Goal: Task Accomplishment & Management: Use online tool/utility

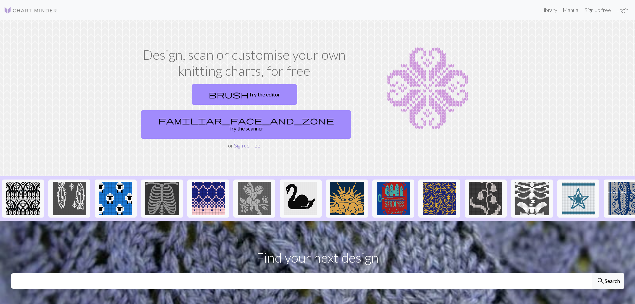
click at [248, 142] on link "Sign up free" at bounding box center [247, 145] width 26 height 6
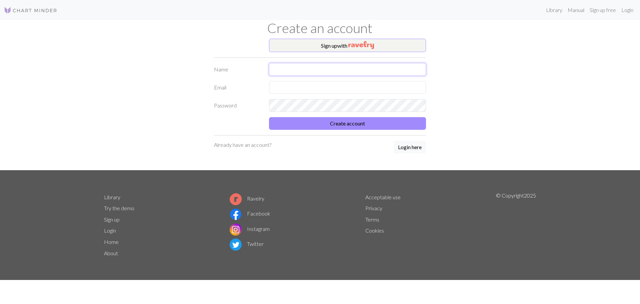
click at [303, 68] on input "text" at bounding box center [347, 69] width 157 height 13
type input "[PERSON_NAME]"
click at [318, 88] on input "text" at bounding box center [347, 87] width 157 height 13
type input "[EMAIL_ADDRESS][DOMAIN_NAME]"
click at [343, 122] on button "Create account" at bounding box center [347, 123] width 157 height 13
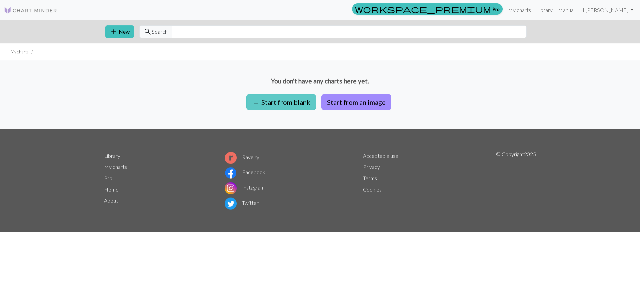
click at [286, 102] on button "add Start from blank" at bounding box center [281, 102] width 70 height 16
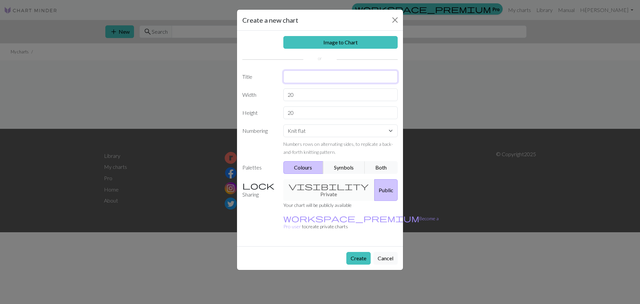
click at [292, 77] on input "text" at bounding box center [340, 76] width 115 height 13
type input "Knitting Patterns"
click at [301, 168] on button "Colours" at bounding box center [303, 167] width 40 height 13
click at [347, 166] on button "Symbols" at bounding box center [344, 167] width 42 height 13
click at [381, 166] on button "Both" at bounding box center [381, 167] width 33 height 13
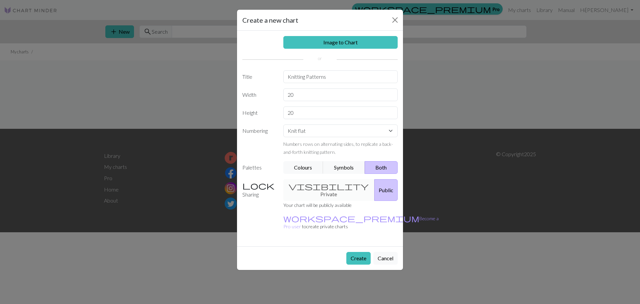
click at [315, 182] on div "visibility Private Public" at bounding box center [340, 190] width 123 height 22
click at [327, 186] on div "visibility Private Public" at bounding box center [340, 190] width 123 height 22
click at [303, 182] on div "visibility Private Public" at bounding box center [340, 190] width 123 height 22
click at [379, 188] on button "Public" at bounding box center [385, 190] width 23 height 22
click at [378, 185] on button "Public" at bounding box center [385, 190] width 23 height 22
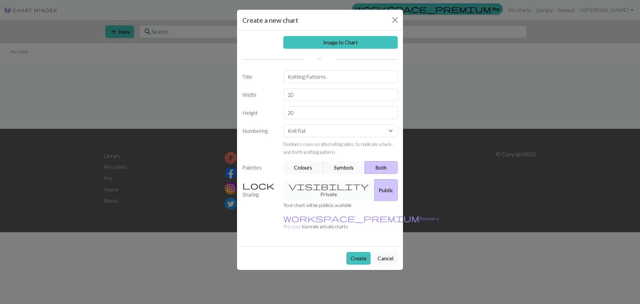
drag, startPoint x: 375, startPoint y: 185, endPoint x: 317, endPoint y: 192, distance: 58.8
click at [317, 192] on div "visibility Private Public" at bounding box center [340, 190] width 123 height 22
click at [316, 183] on div "visibility Private Public" at bounding box center [340, 190] width 123 height 22
click at [316, 184] on div "visibility Private Public" at bounding box center [340, 190] width 123 height 22
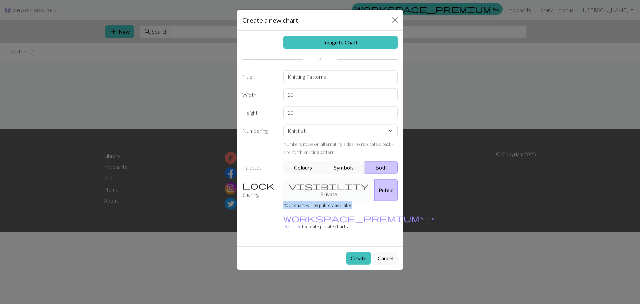
click at [316, 184] on div "visibility Private Public" at bounding box center [340, 190] width 123 height 22
click at [308, 186] on div "visibility Private Public" at bounding box center [340, 190] width 123 height 22
click at [358, 252] on button "Create" at bounding box center [358, 258] width 24 height 13
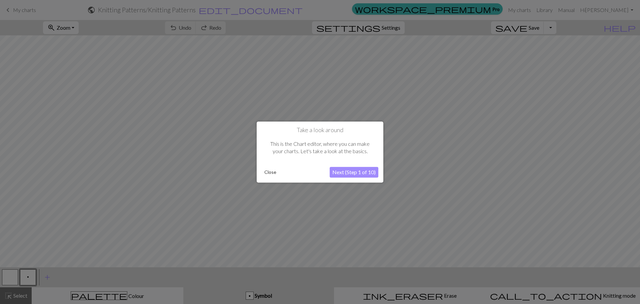
click at [347, 171] on button "Next (Step 1 of 10)" at bounding box center [354, 172] width 49 height 11
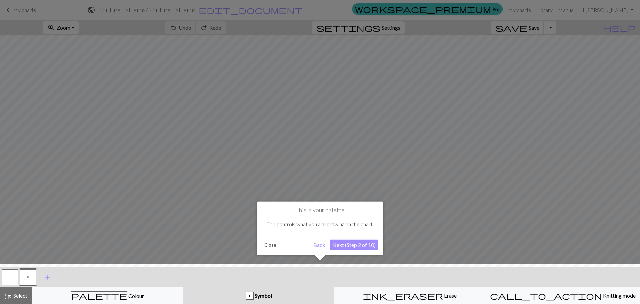
click at [345, 244] on button "Next (Step 2 of 10)" at bounding box center [354, 244] width 49 height 11
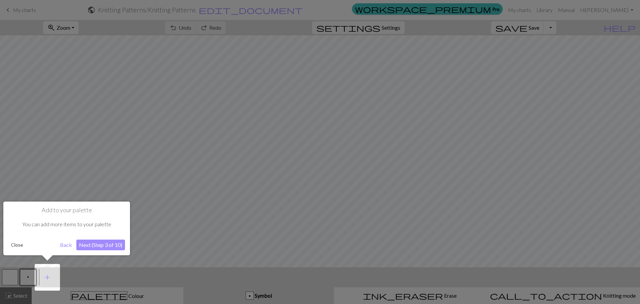
click at [96, 244] on button "Next (Step 3 of 10)" at bounding box center [100, 244] width 49 height 11
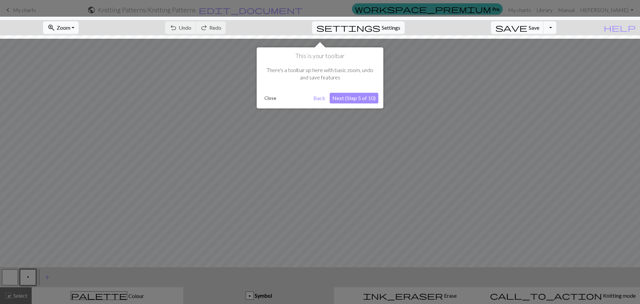
click at [361, 97] on button "Next (Step 5 of 10)" at bounding box center [354, 98] width 49 height 11
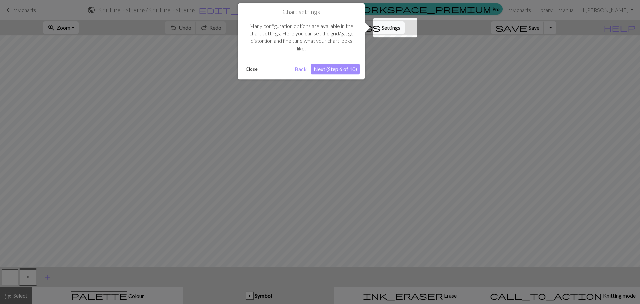
click at [340, 66] on button "Next (Step 6 of 10)" at bounding box center [335, 69] width 49 height 11
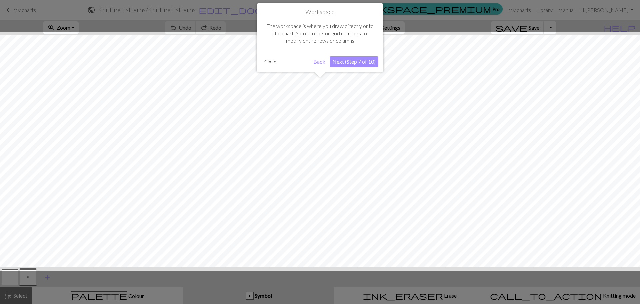
click at [345, 60] on button "Next (Step 7 of 10)" at bounding box center [354, 61] width 49 height 11
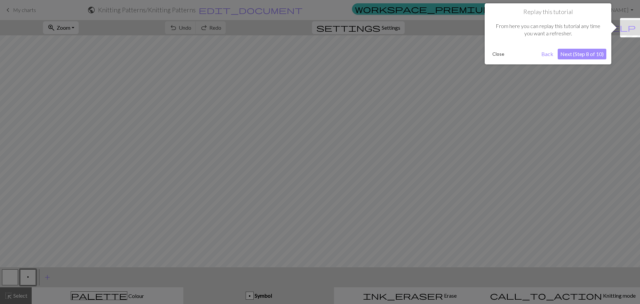
click at [585, 52] on button "Next (Step 8 of 10)" at bounding box center [582, 54] width 49 height 11
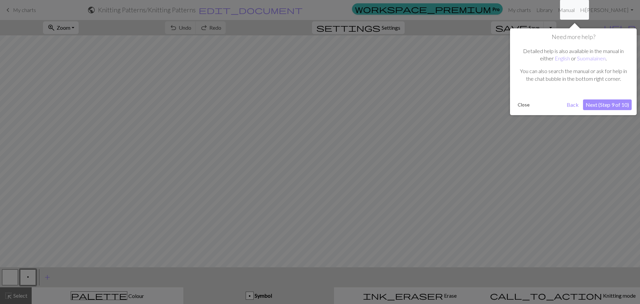
click at [601, 104] on button "Next (Step 9 of 10)" at bounding box center [607, 104] width 49 height 11
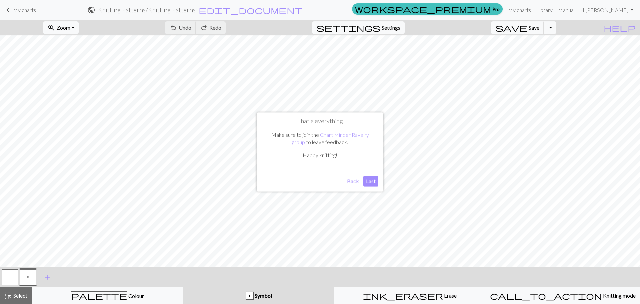
click at [371, 179] on button "Last" at bounding box center [370, 181] width 15 height 11
click at [252, 295] on div "p" at bounding box center [249, 296] width 7 height 8
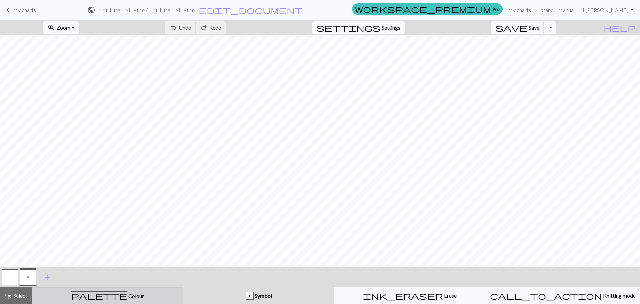
click at [127, 294] on span "Colour" at bounding box center [135, 295] width 17 height 6
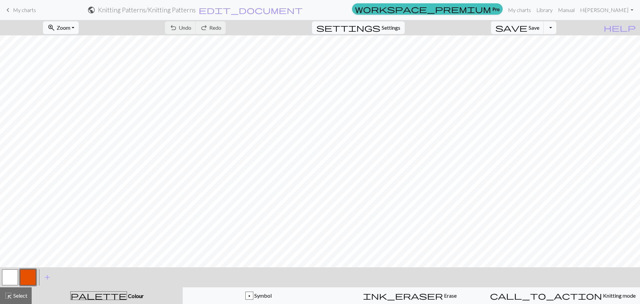
click at [30, 276] on button "button" at bounding box center [28, 277] width 16 height 16
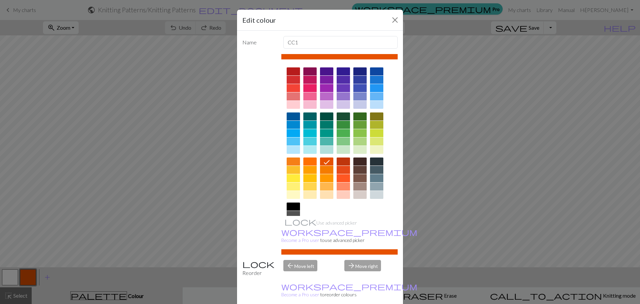
click at [324, 105] on div at bounding box center [326, 105] width 13 height 8
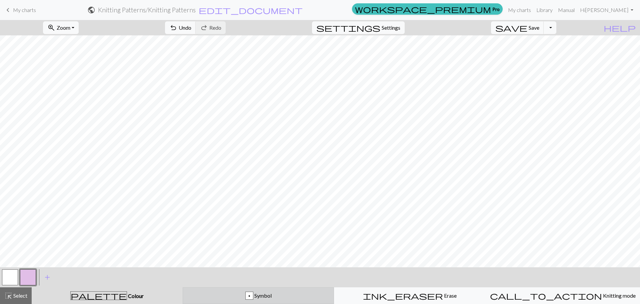
click at [253, 294] on div "p" at bounding box center [249, 296] width 7 height 8
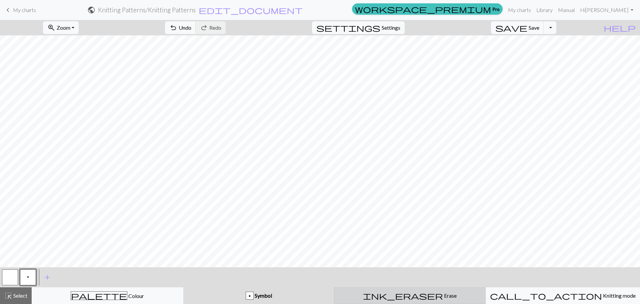
click at [443, 294] on span "Erase" at bounding box center [450, 295] width 14 height 6
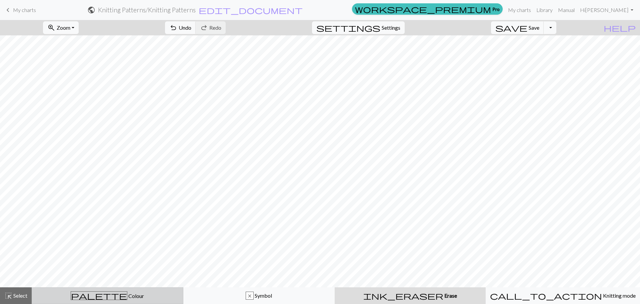
click at [127, 297] on span "Colour" at bounding box center [135, 295] width 17 height 6
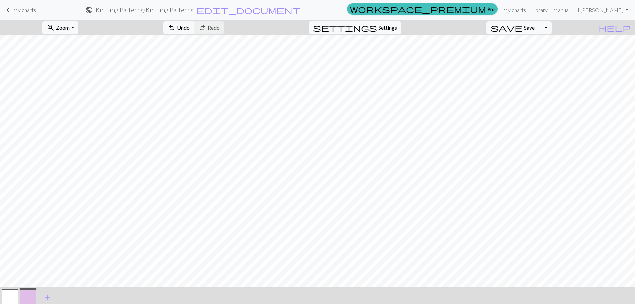
click at [267, 287] on div "< > add Add a colour" at bounding box center [317, 297] width 635 height 20
click at [295, 294] on div "< > add Add a colour" at bounding box center [317, 297] width 635 height 20
click at [171, 289] on div "< > add Add a colour" at bounding box center [317, 297] width 635 height 20
click at [52, 297] on button "add Add a colour" at bounding box center [47, 297] width 17 height 17
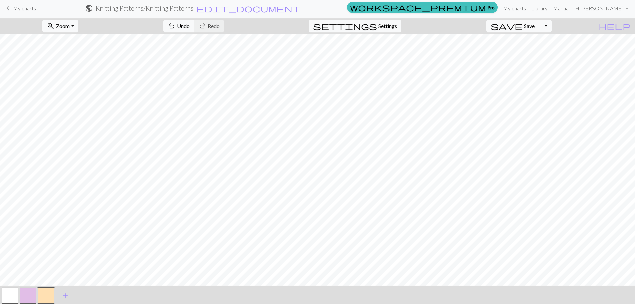
scroll to position [20, 0]
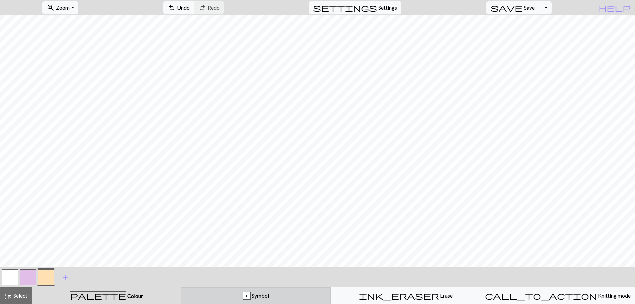
click at [258, 294] on span "Symbol" at bounding box center [260, 295] width 18 height 6
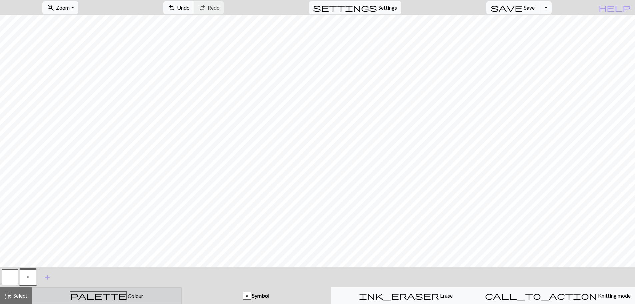
click at [122, 296] on div "palette Colour Colour" at bounding box center [106, 295] width 141 height 9
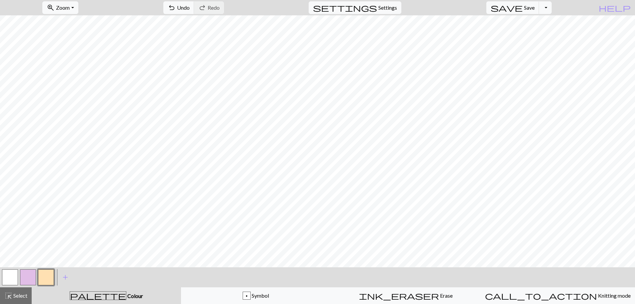
click at [24, 276] on button "button" at bounding box center [28, 277] width 16 height 16
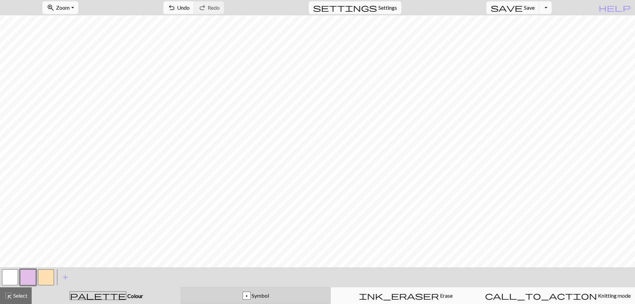
click at [250, 297] on div "p" at bounding box center [246, 296] width 7 height 8
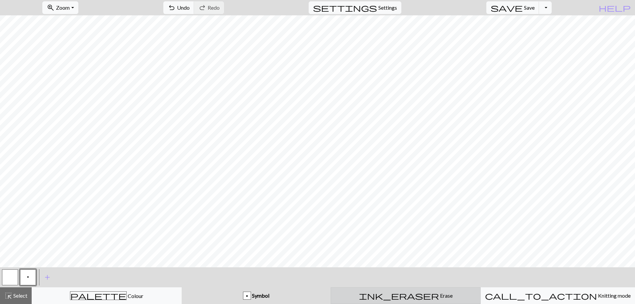
click at [401, 293] on span "ink_eraser" at bounding box center [399, 295] width 80 height 9
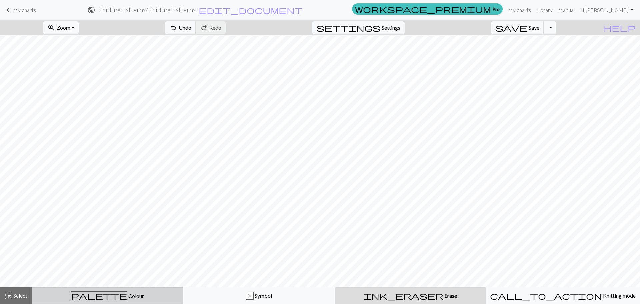
click at [101, 293] on span "palette" at bounding box center [99, 295] width 56 height 9
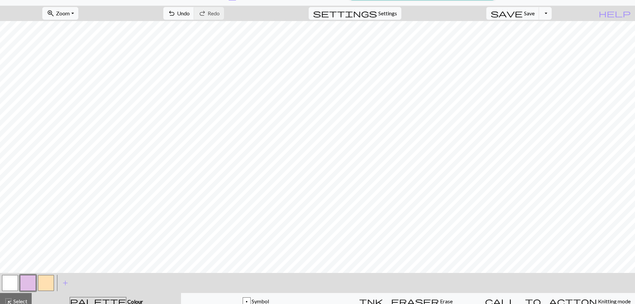
scroll to position [20, 0]
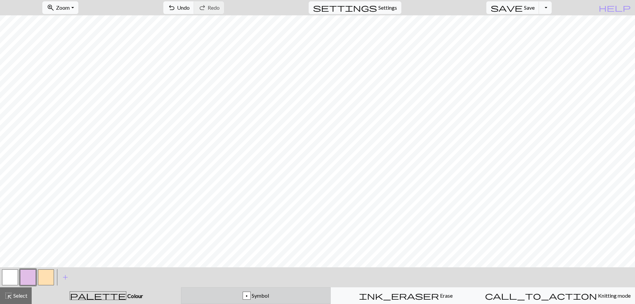
click at [266, 296] on span "Symbol" at bounding box center [260, 295] width 18 height 6
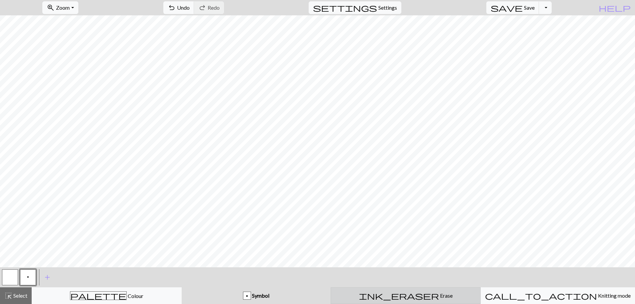
click at [381, 296] on div "ink_eraser Erase Erase" at bounding box center [405, 295] width 141 height 8
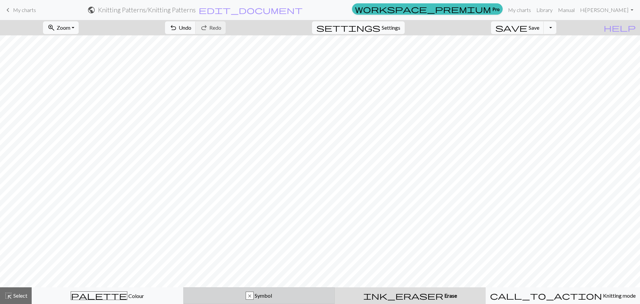
click at [278, 295] on div "x Symbol" at bounding box center [259, 295] width 143 height 8
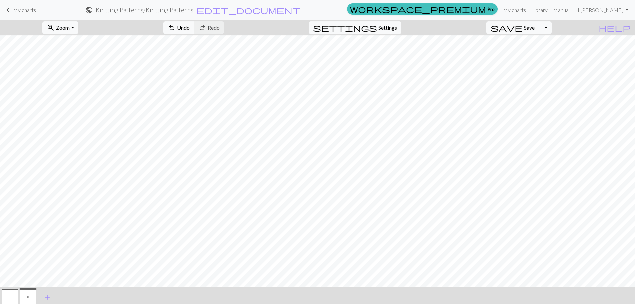
scroll to position [20, 0]
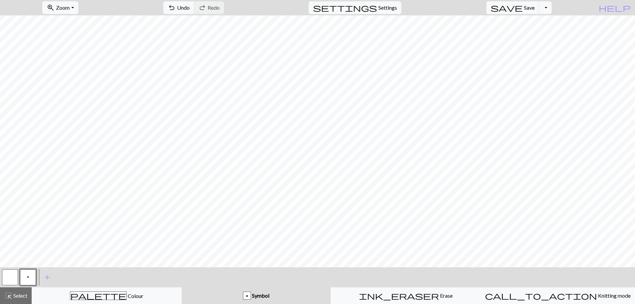
click at [256, 297] on span "Symbol" at bounding box center [260, 295] width 18 height 6
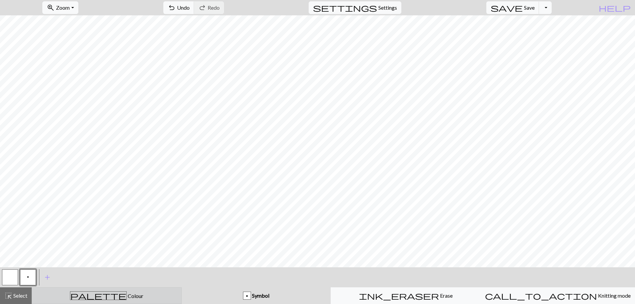
click at [141, 299] on div "palette Colour Colour" at bounding box center [106, 295] width 141 height 9
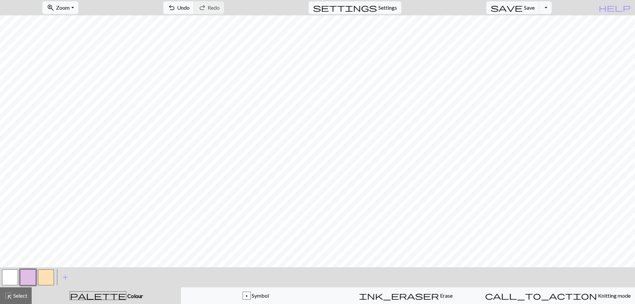
click at [23, 274] on button "button" at bounding box center [28, 277] width 16 height 16
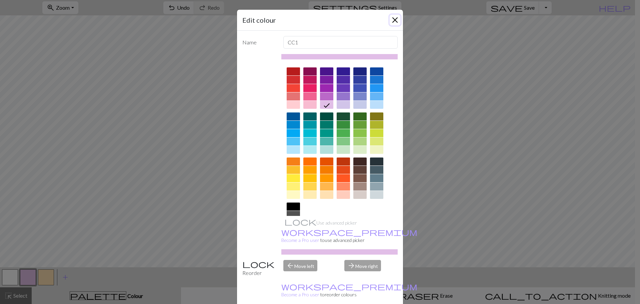
click at [393, 17] on button "Close" at bounding box center [395, 20] width 11 height 11
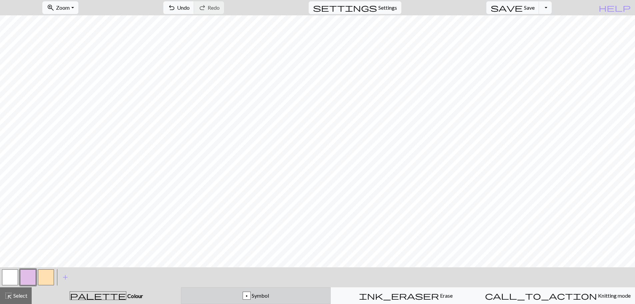
click at [249, 296] on div "p" at bounding box center [246, 296] width 7 height 8
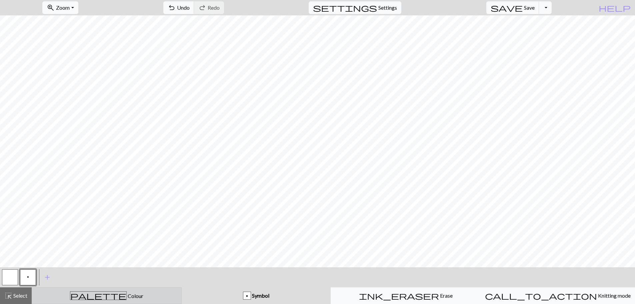
click at [136, 295] on div "palette Colour Colour" at bounding box center [106, 295] width 141 height 9
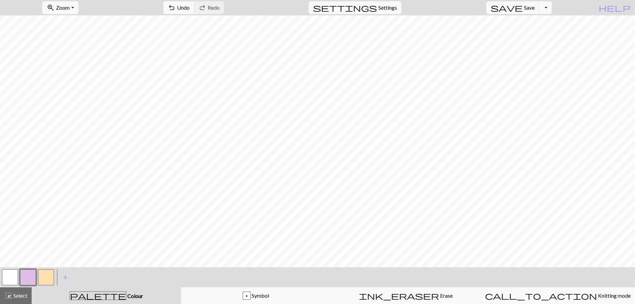
click at [29, 272] on button "button" at bounding box center [28, 277] width 16 height 16
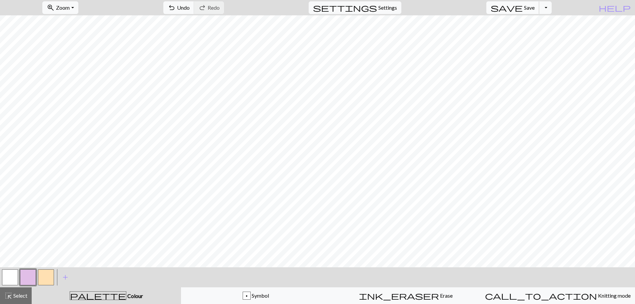
click at [535, 9] on span "Save" at bounding box center [529, 7] width 11 height 6
click at [555, 6] on div "Chart saved" at bounding box center [317, 13] width 635 height 26
click at [535, 8] on span "Save" at bounding box center [529, 7] width 11 height 6
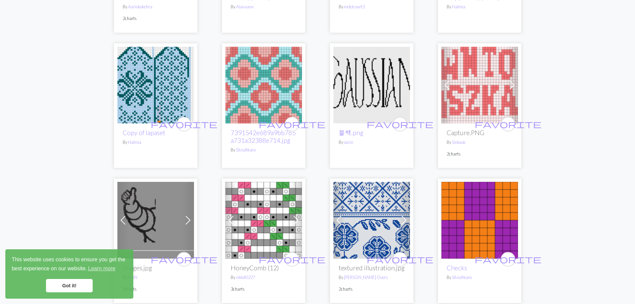
scroll to position [133, 0]
